Goal: Task Accomplishment & Management: Use online tool/utility

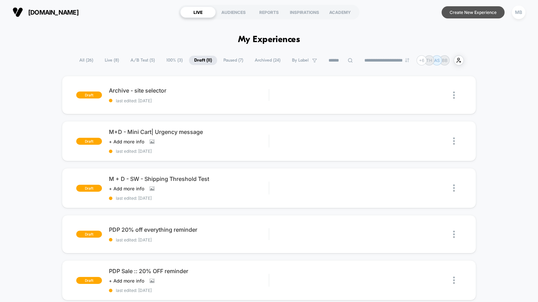
click at [476, 13] on button "Create New Experience" at bounding box center [472, 12] width 63 height 12
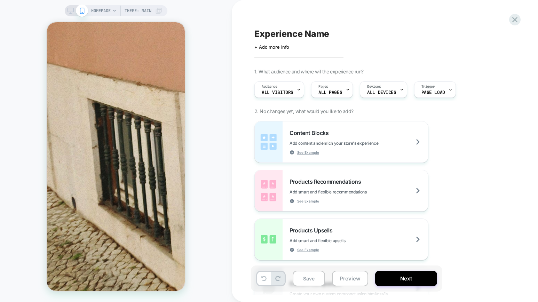
scroll to position [504, 0]
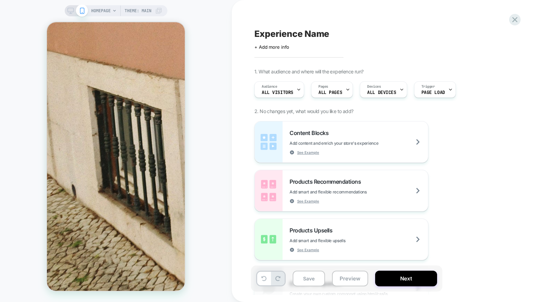
click at [103, 11] on span "HOMEPAGE" at bounding box center [100, 10] width 19 height 11
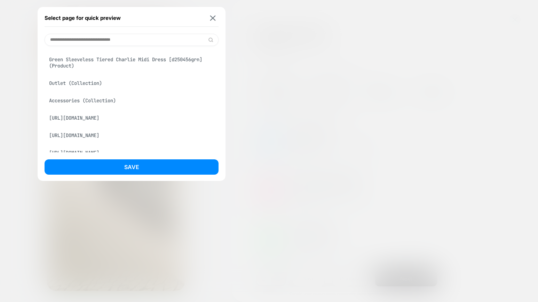
click at [107, 101] on div "Accessories (Collection)" at bounding box center [132, 100] width 174 height 13
click at [119, 104] on div "Accessories (Collection)" at bounding box center [132, 100] width 174 height 13
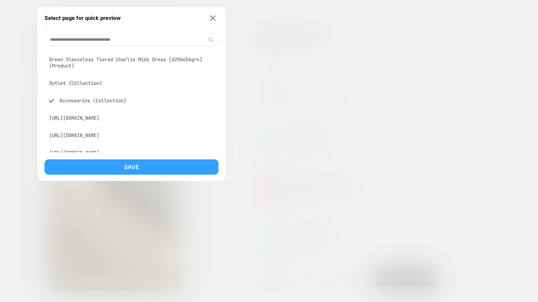
click at [108, 164] on button "Save" at bounding box center [132, 166] width 174 height 15
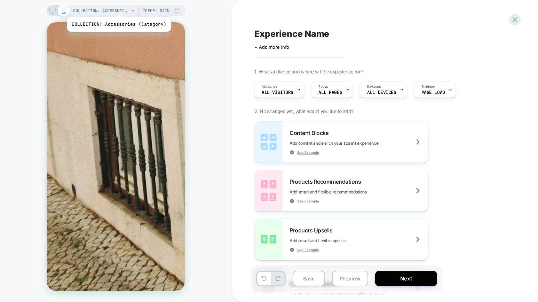
click at [118, 8] on span "COLLECTION: Accessories (Category)" at bounding box center [101, 10] width 56 height 11
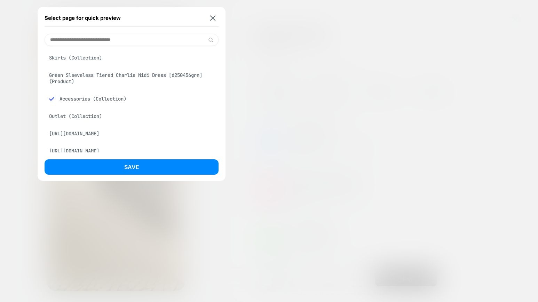
click at [97, 136] on div "[URL][DOMAIN_NAME]" at bounding box center [132, 133] width 174 height 13
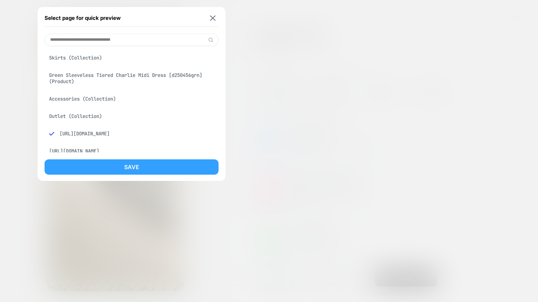
click at [132, 174] on button "Save" at bounding box center [132, 166] width 174 height 15
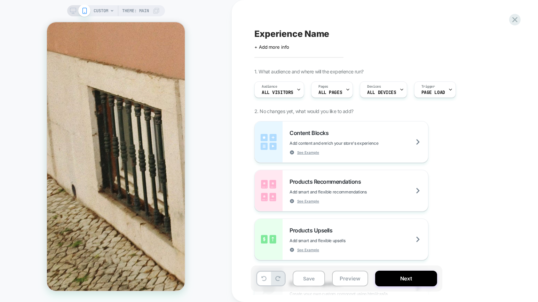
click at [105, 10] on span "CUSTOM" at bounding box center [101, 10] width 15 height 11
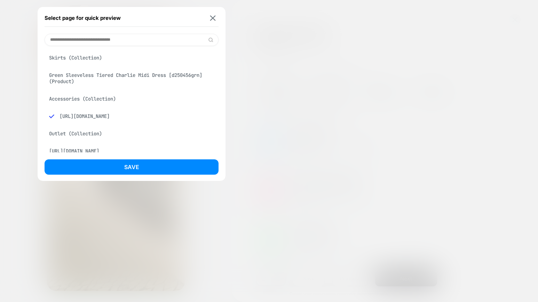
drag, startPoint x: 134, startPoint y: 124, endPoint x: 60, endPoint y: 118, distance: 73.7
click at [60, 118] on div "[URL][DOMAIN_NAME]" at bounding box center [132, 116] width 174 height 13
copy div "[URL][DOMAIN_NAME]"
click at [79, 41] on input at bounding box center [132, 40] width 174 height 12
paste input "**********"
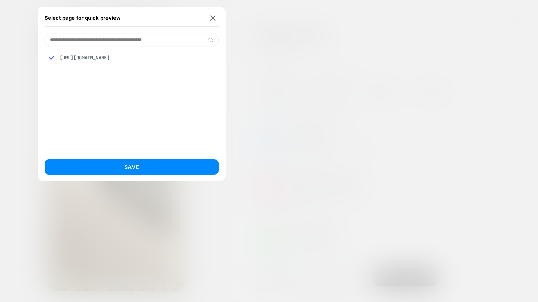
click at [136, 38] on input "**********" at bounding box center [132, 40] width 174 height 12
type input "**********"
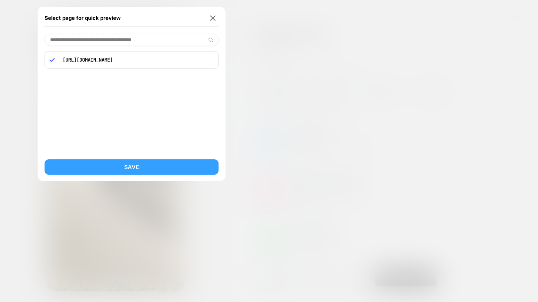
click at [110, 165] on button "Save" at bounding box center [132, 166] width 174 height 15
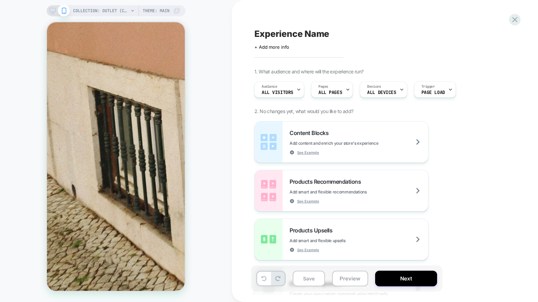
click at [58, 9] on span at bounding box center [64, 11] width 12 height 12
click at [54, 10] on icon at bounding box center [52, 11] width 6 height 6
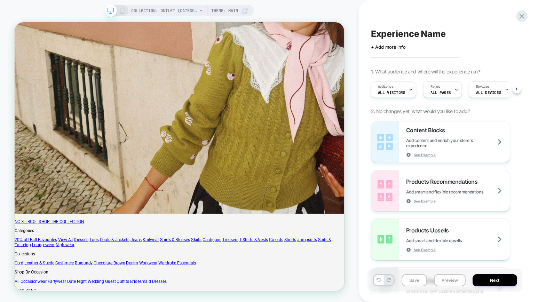
scroll to position [0, 1]
click at [518, 16] on icon at bounding box center [521, 15] width 9 height 9
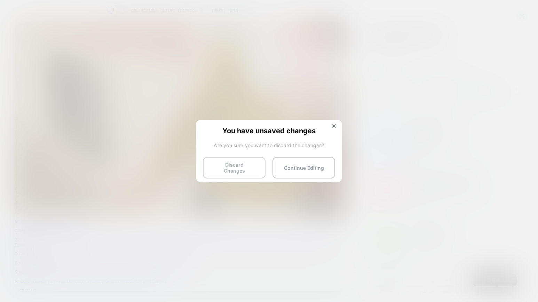
click at [250, 164] on button "Discard Changes" at bounding box center [234, 168] width 63 height 22
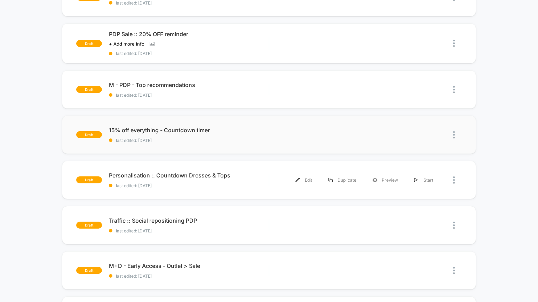
scroll to position [249, 0]
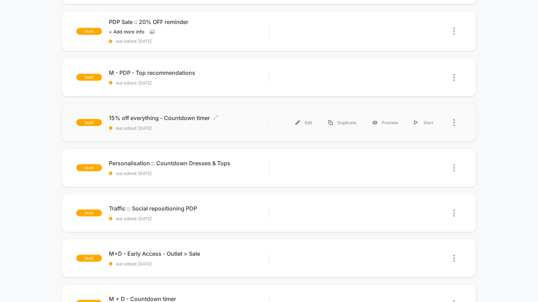
click at [242, 126] on span "last edited: [DATE]" at bounding box center [189, 128] width 160 height 5
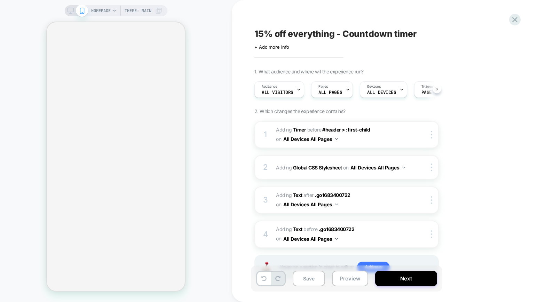
scroll to position [0, 0]
click at [382, 137] on span "#_loomi_addon_1750236546281_dup1750262668_dup1751992227_dup1753792546 Adding Ti…" at bounding box center [342, 134] width 132 height 19
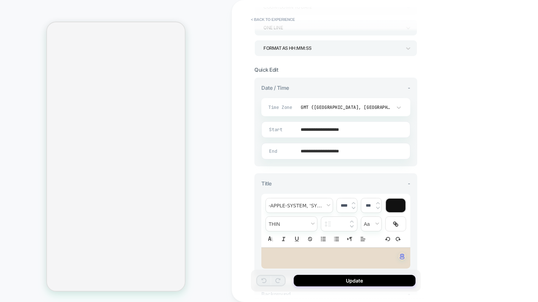
scroll to position [0, 0]
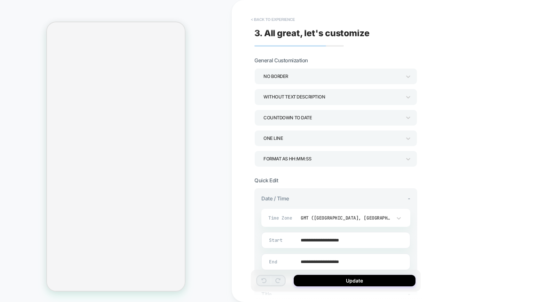
click at [278, 19] on button "< Back to experience" at bounding box center [272, 19] width 51 height 11
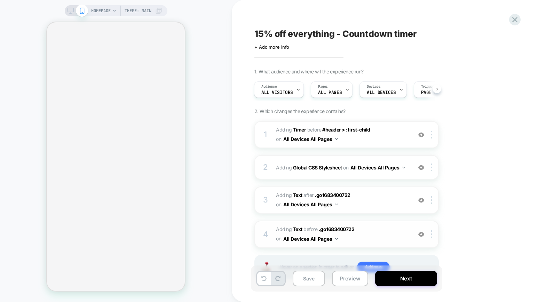
scroll to position [29, 0]
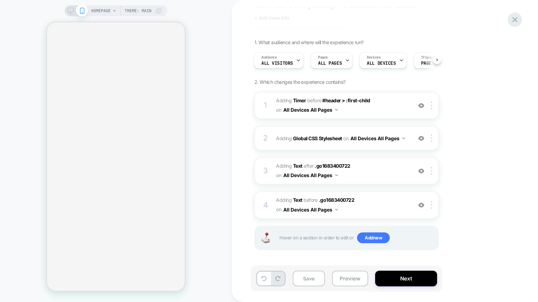
click at [513, 19] on icon at bounding box center [514, 19] width 9 height 9
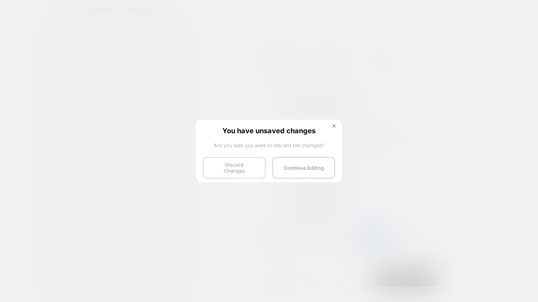
click at [251, 168] on button "Discard Changes" at bounding box center [234, 168] width 63 height 22
